Goal: Task Accomplishment & Management: Manage account settings

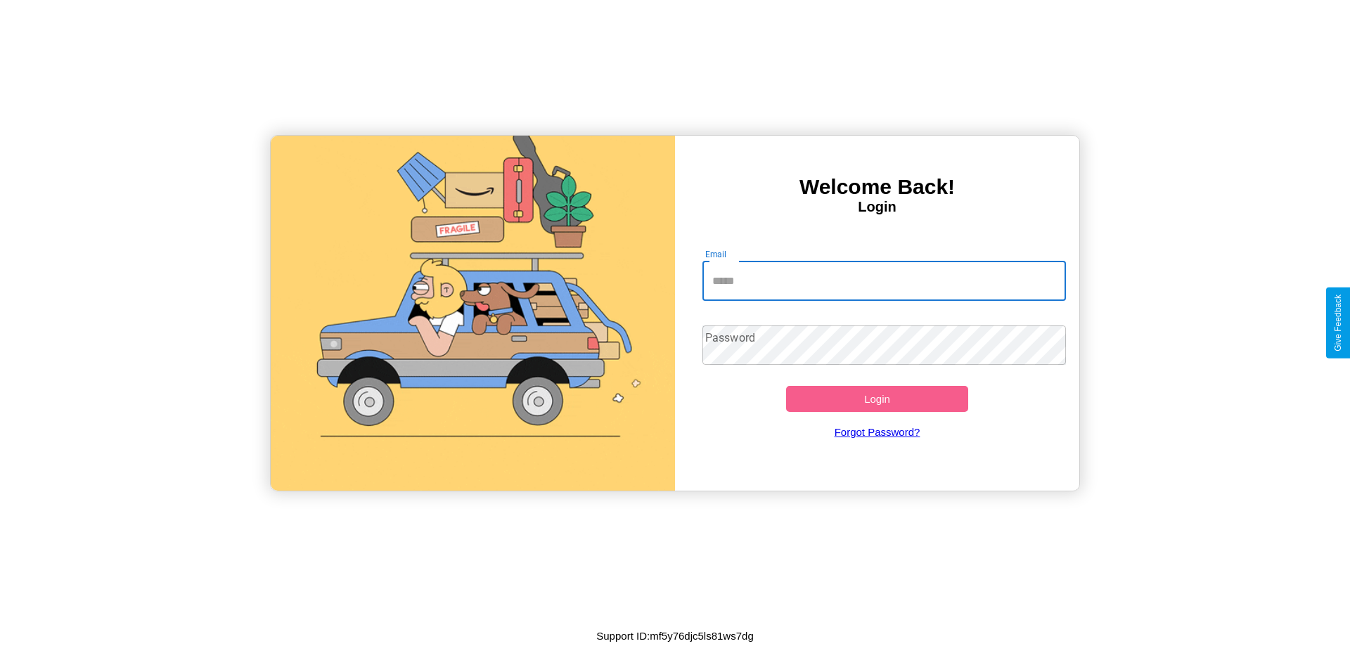
click at [884, 281] on input "Email" at bounding box center [885, 281] width 364 height 39
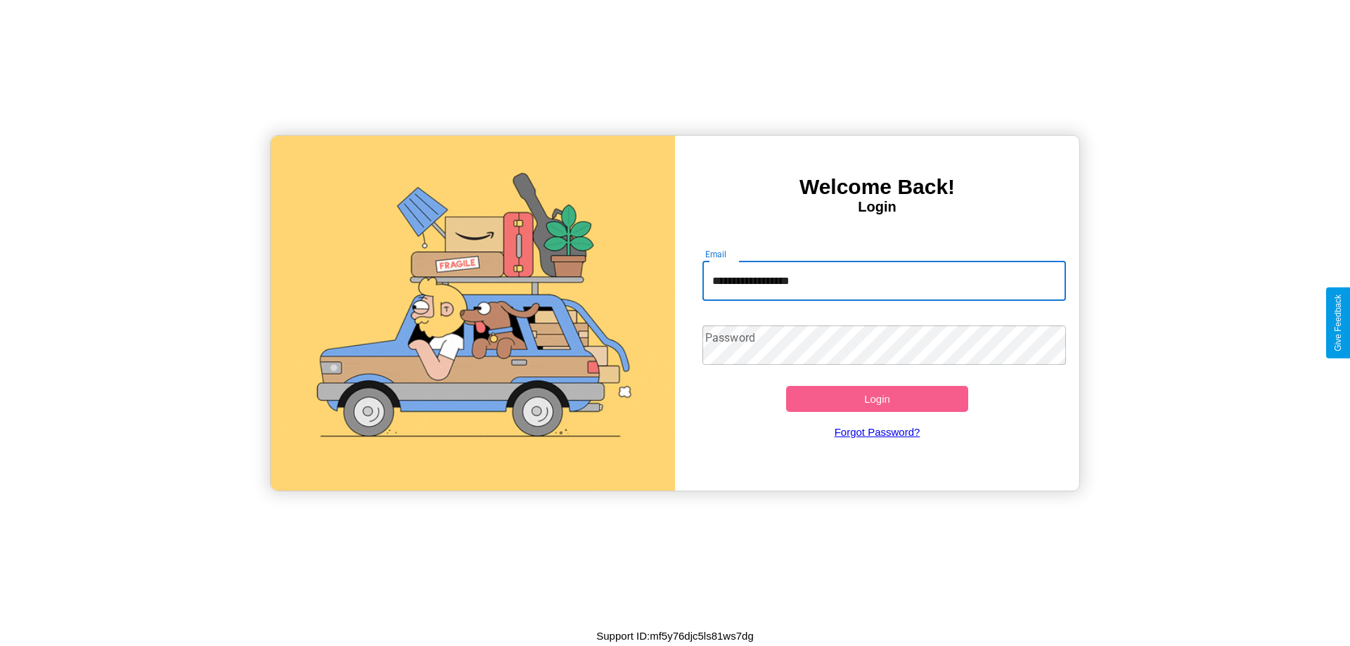
type input "**********"
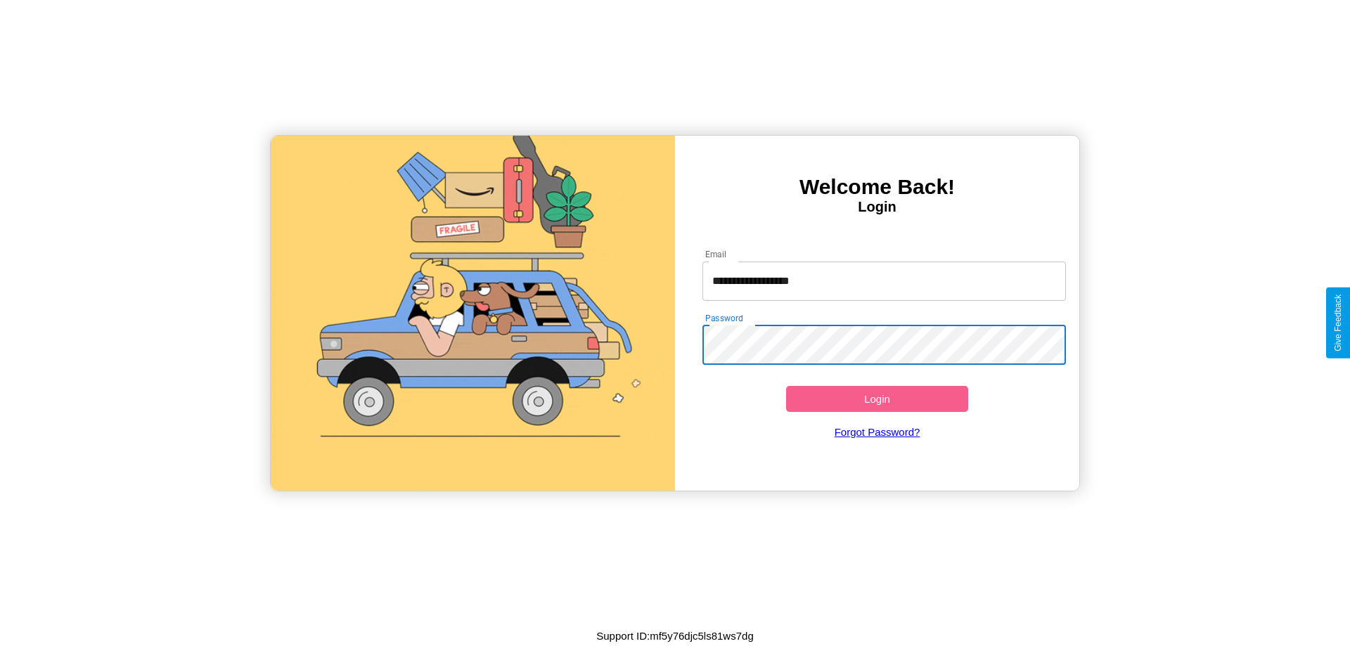
click at [877, 399] on button "Login" at bounding box center [877, 399] width 182 height 26
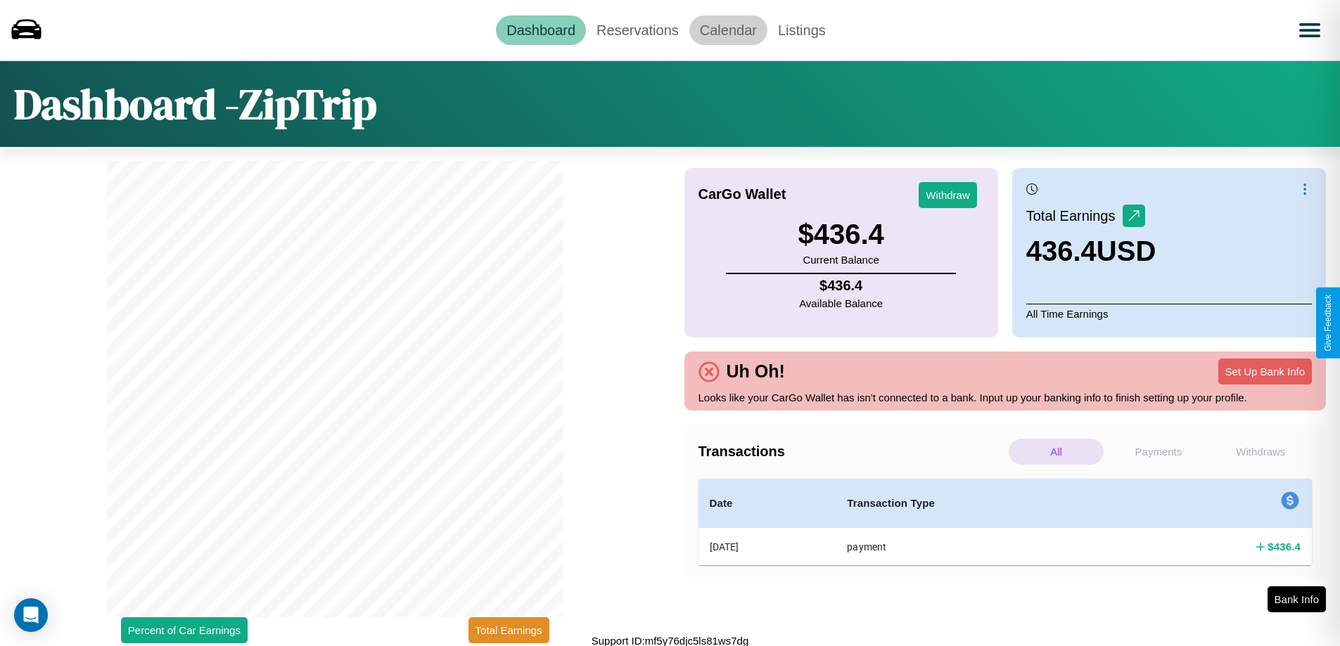
click at [728, 30] on link "Calendar" at bounding box center [728, 30] width 78 height 30
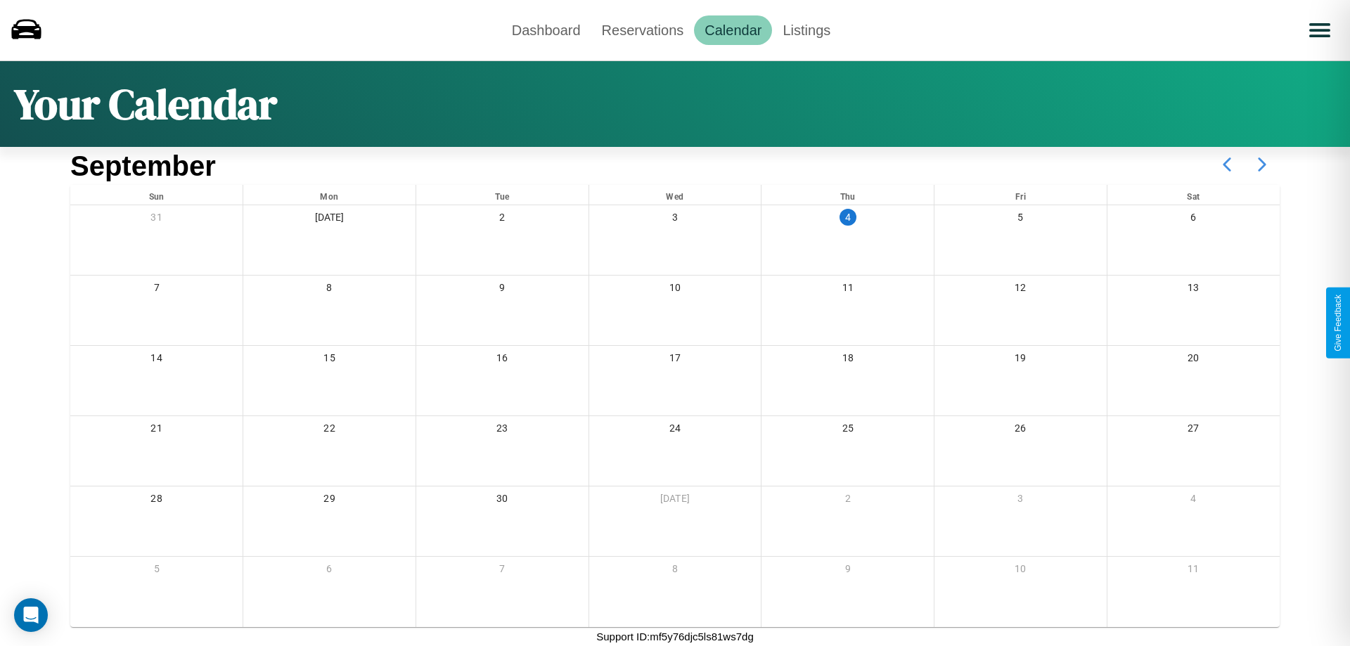
click at [1262, 165] on icon at bounding box center [1262, 164] width 35 height 35
click at [642, 30] on link "Reservations" at bounding box center [643, 30] width 103 height 30
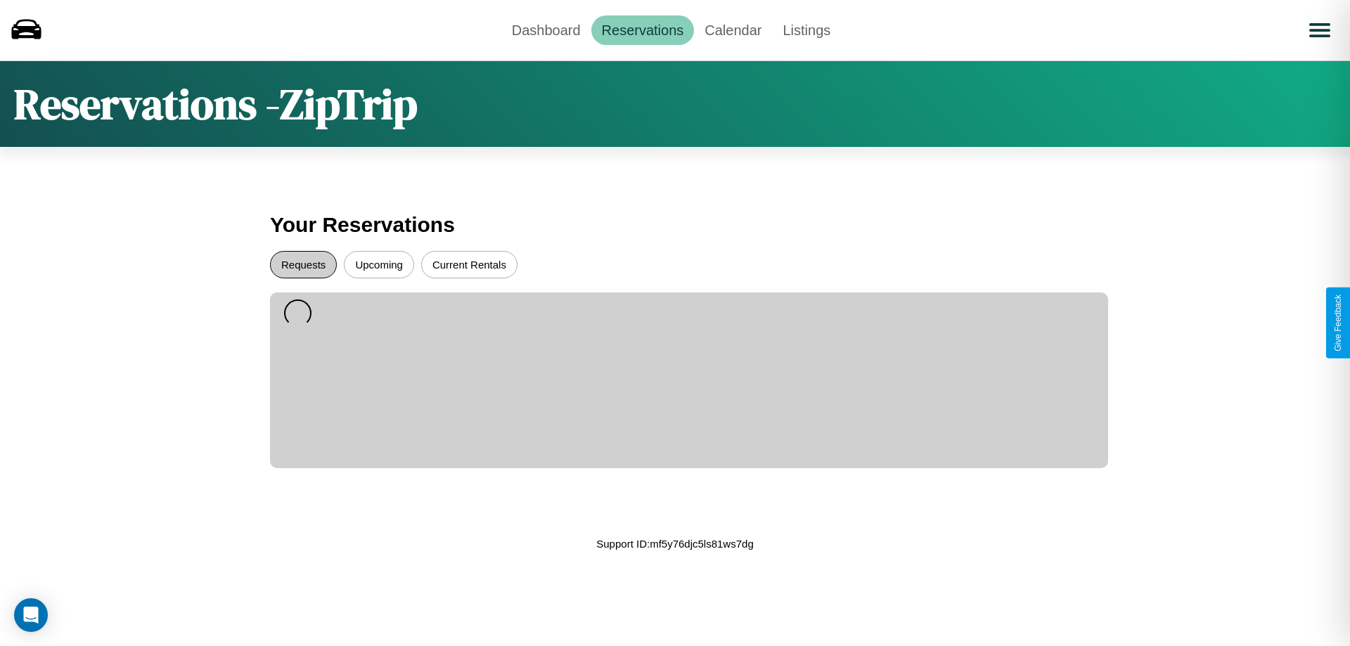
click at [303, 264] on button "Requests" at bounding box center [303, 264] width 67 height 27
click at [379, 264] on button "Upcoming" at bounding box center [379, 264] width 70 height 27
click at [469, 264] on button "Current Rentals" at bounding box center [469, 264] width 96 height 27
